Goal: Information Seeking & Learning: Learn about a topic

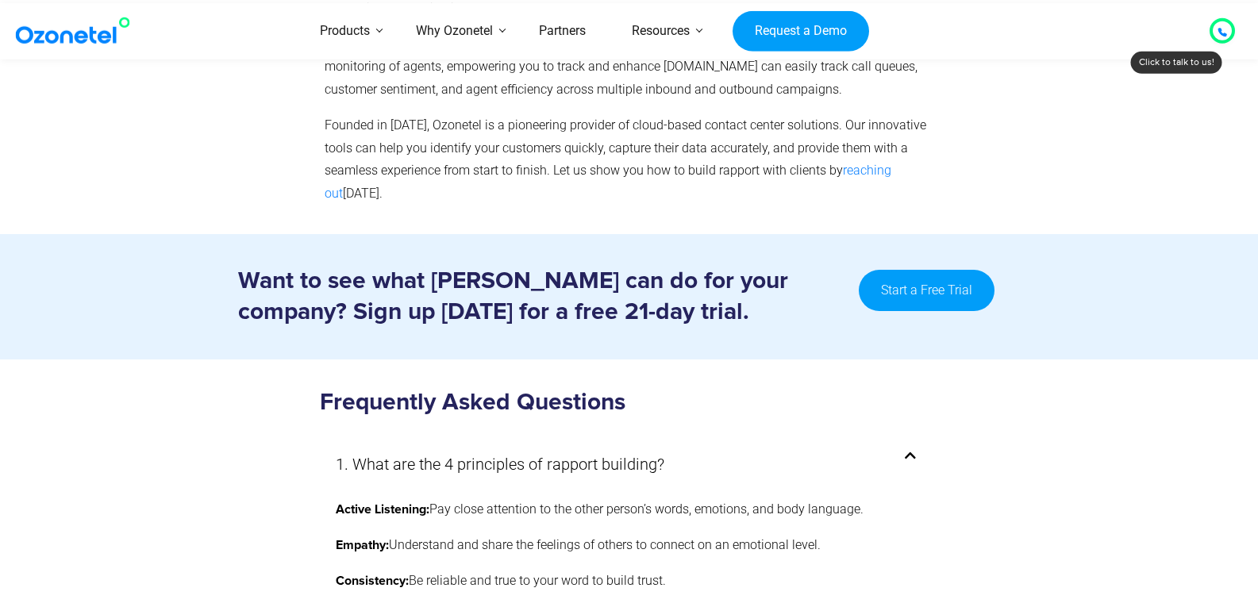
scroll to position [8453, 0]
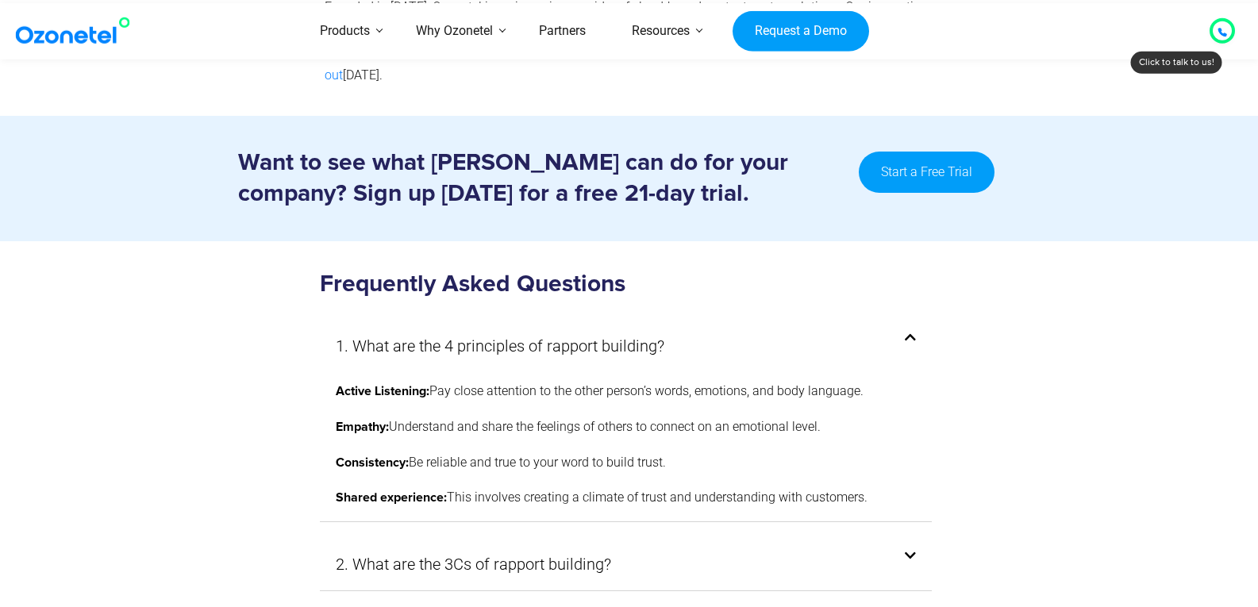
drag, startPoint x: 1262, startPoint y: 29, endPoint x: 1269, endPoint y: 478, distance: 449.2
click at [912, 550] on icon at bounding box center [910, 556] width 11 height 13
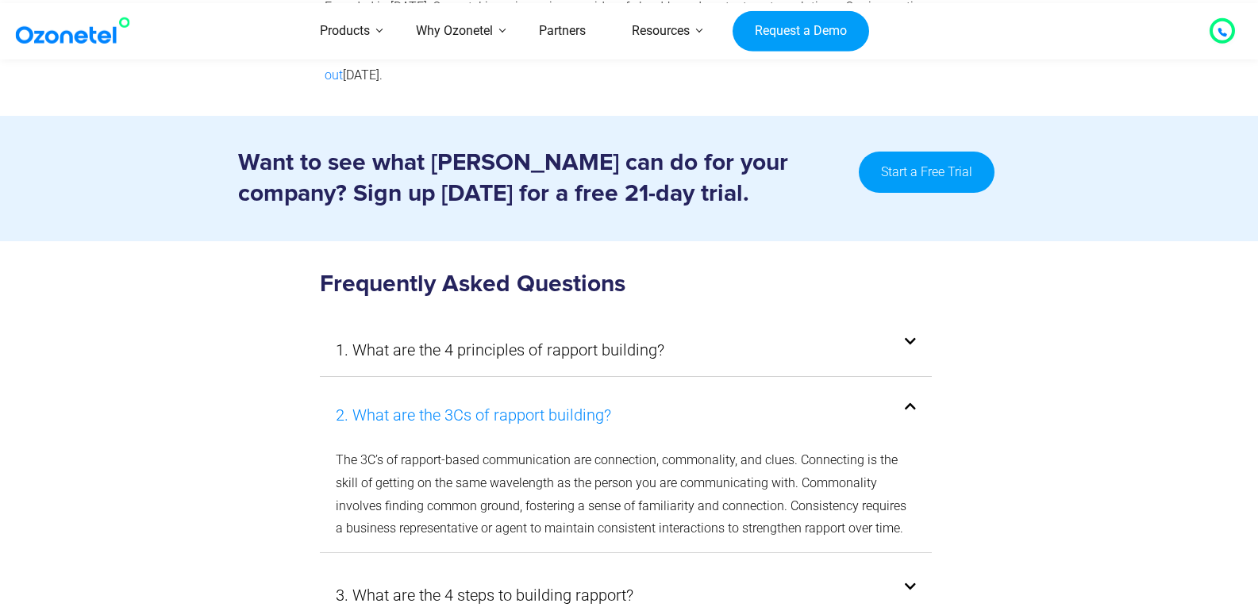
click at [539, 401] on link "2. What are the 3Cs of rapport building?" at bounding box center [473, 415] width 275 height 29
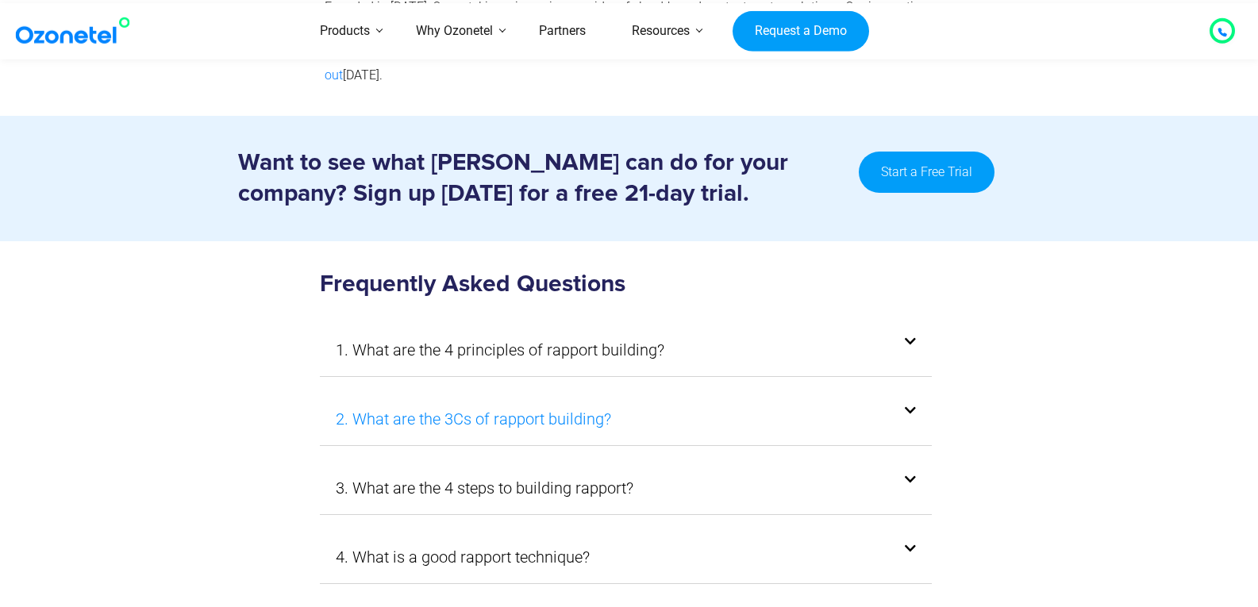
click at [539, 405] on link "2. What are the 3Cs of rapport building?" at bounding box center [473, 419] width 275 height 29
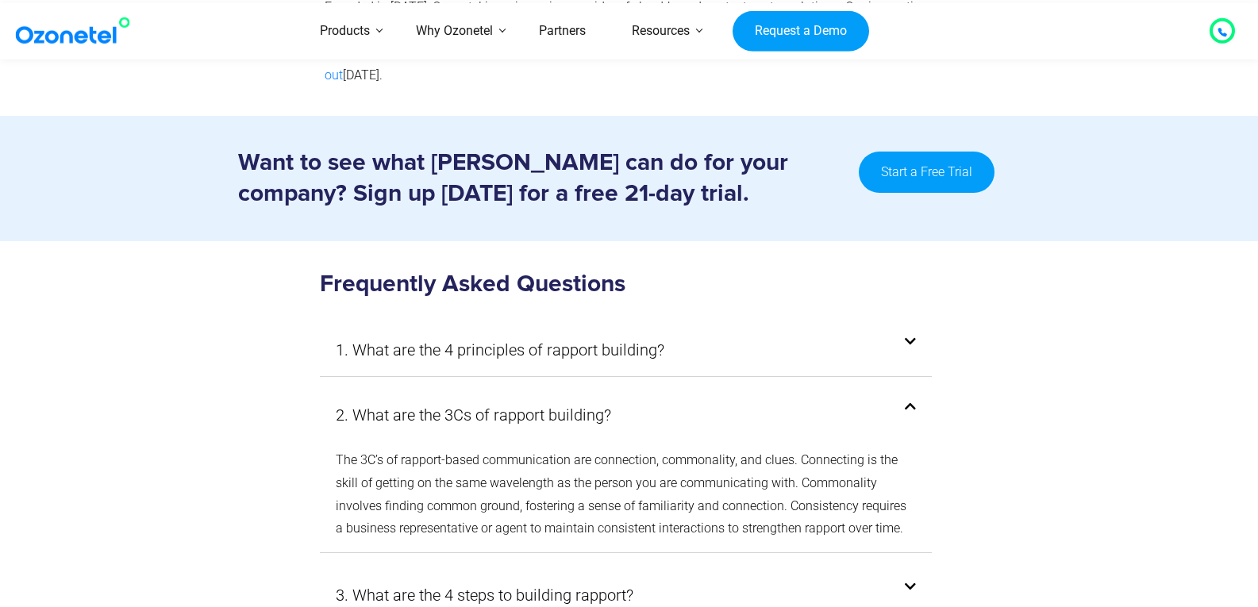
click at [528, 449] on p "The 3C’s of rapport-based communication are connection, commonality, and clues.…" at bounding box center [626, 494] width 581 height 91
click at [912, 581] on icon at bounding box center [910, 587] width 11 height 13
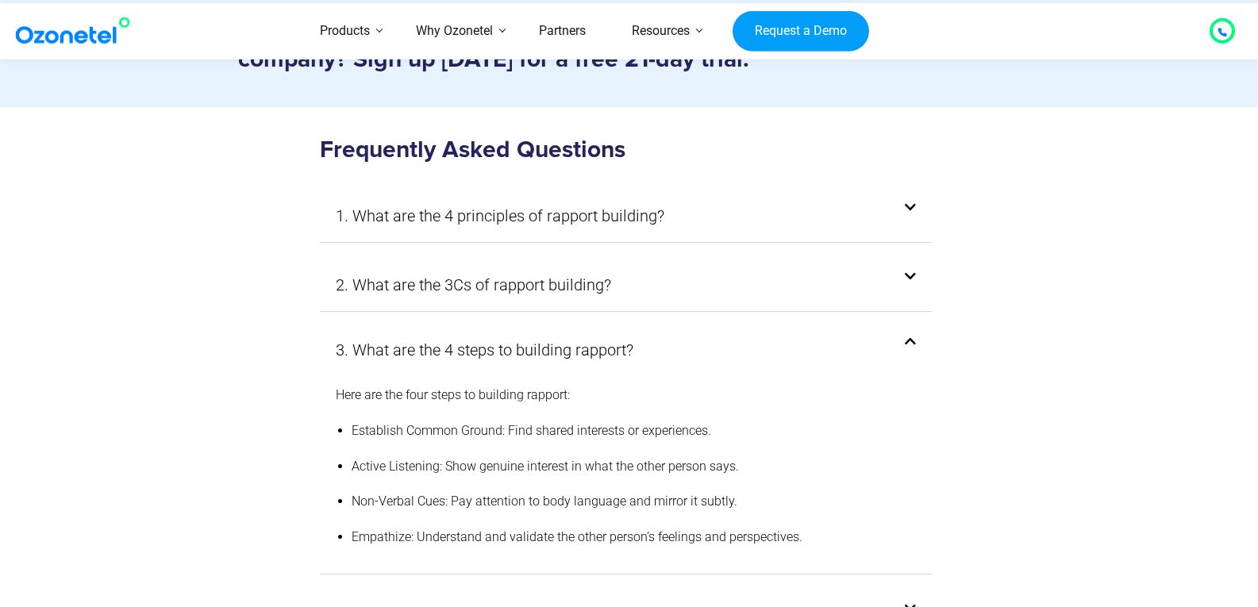
scroll to position [8572, 0]
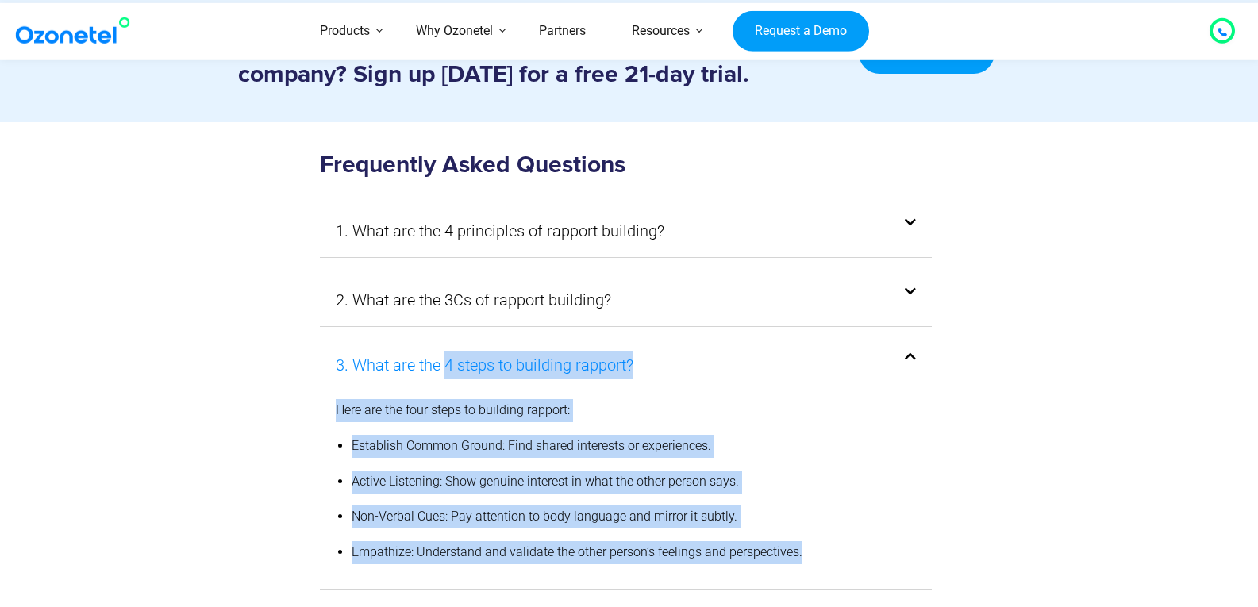
drag, startPoint x: 805, startPoint y: 438, endPoint x: 447, endPoint y: 257, distance: 401.7
click at [447, 343] on div "3. What are the 4 steps to building rapport? Here are the four steps to buildin…" at bounding box center [626, 466] width 613 height 247
copy div "4 steps to building rapport? Here are the four steps to building rapport: Estab…"
